Goal: Navigation & Orientation: Understand site structure

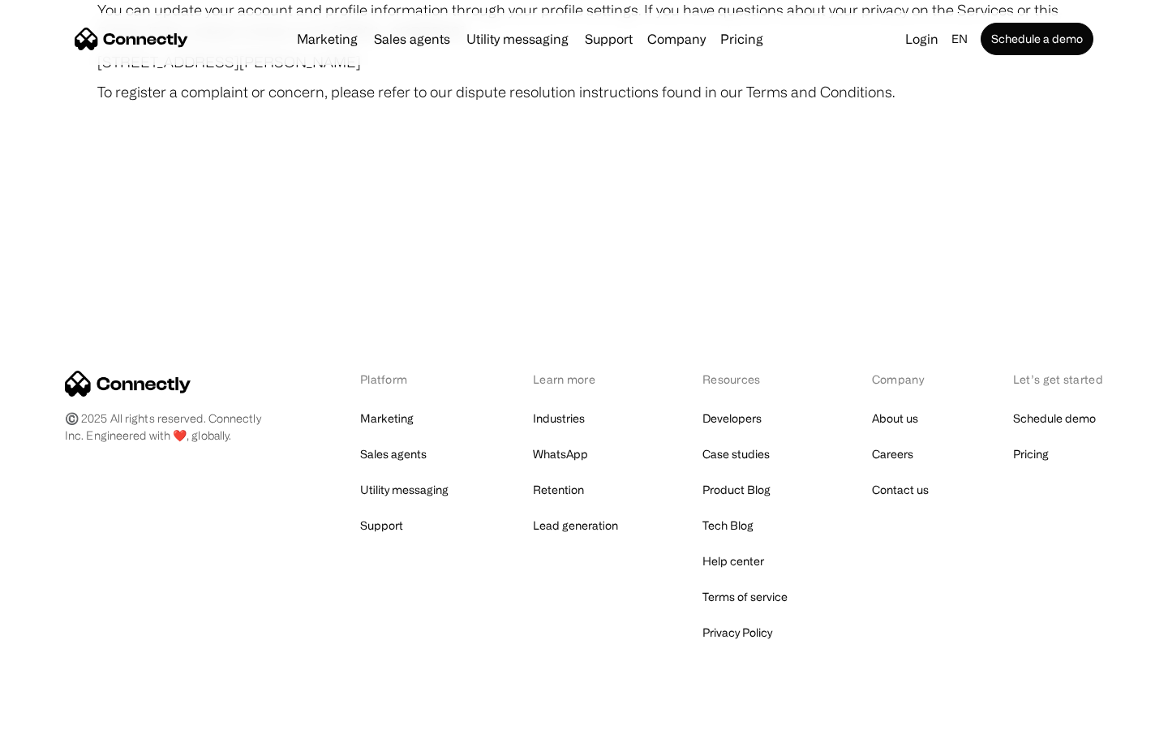
scroll to position [9446, 0]
